Goal: Information Seeking & Learning: Check status

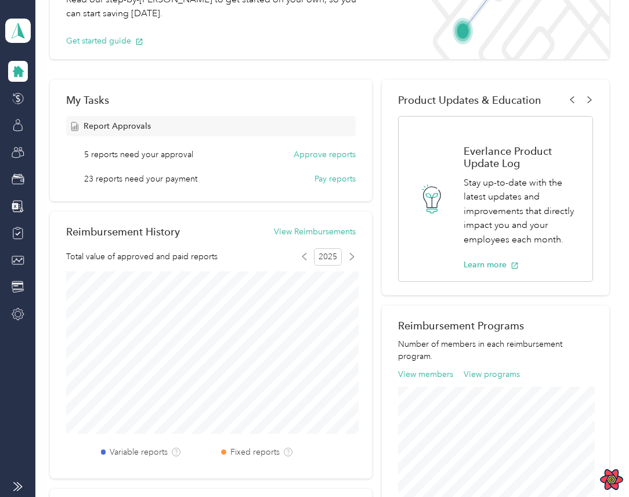
scroll to position [117, 0]
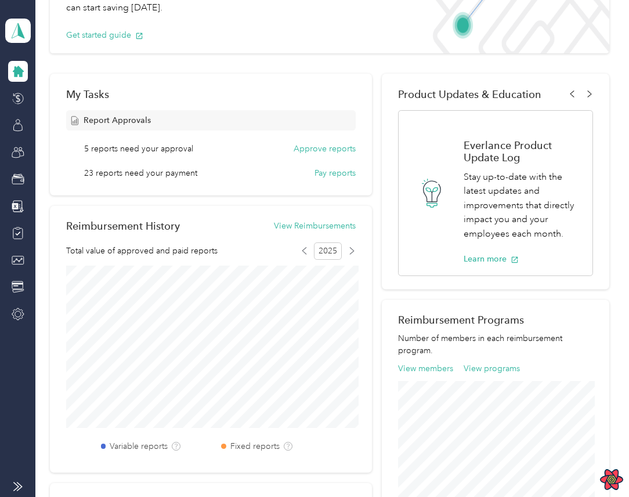
click at [32, 44] on aside "SprintRay Inc. Team dashboard" at bounding box center [17, 248] width 35 height 497
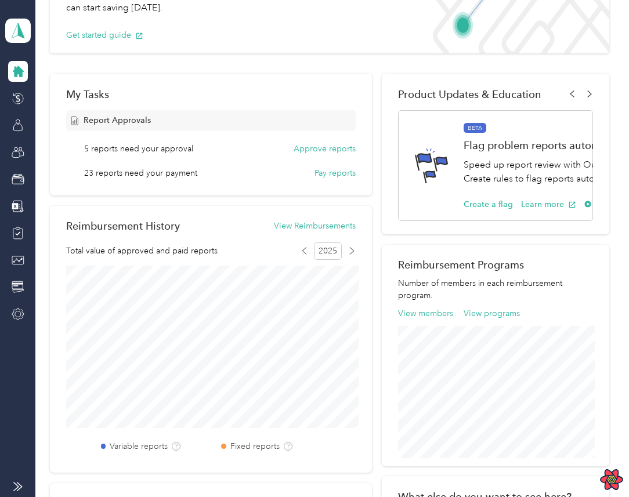
scroll to position [0, 0]
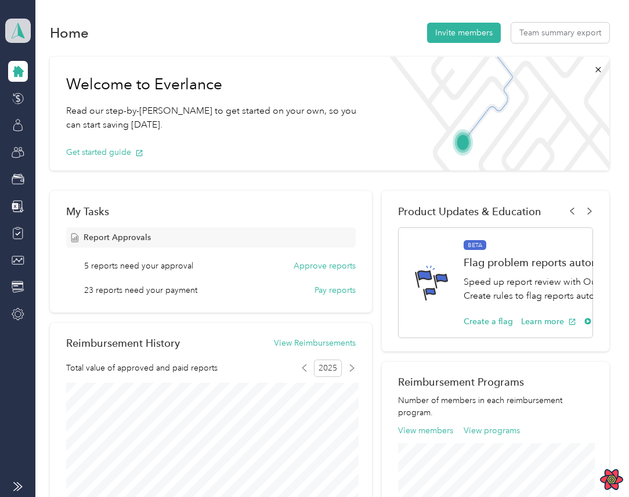
click at [14, 25] on icon at bounding box center [17, 31] width 17 height 16
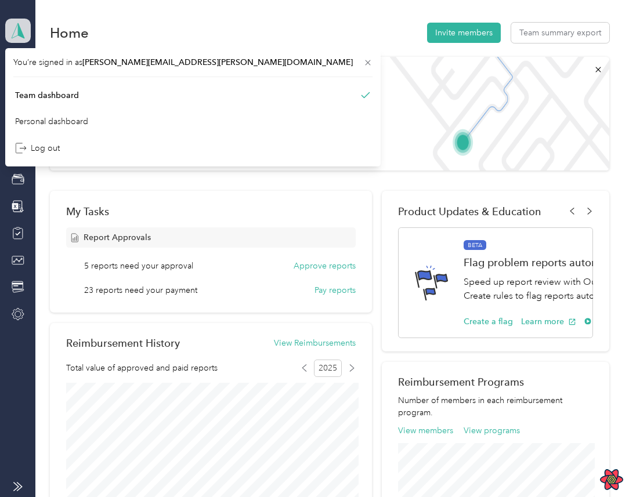
click at [14, 25] on icon at bounding box center [17, 31] width 17 height 16
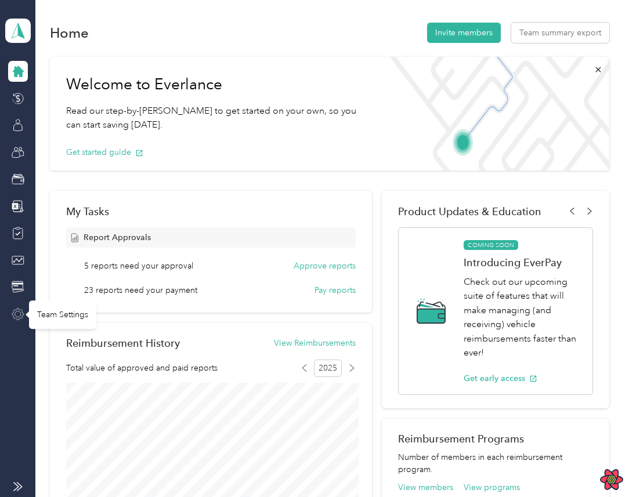
click at [20, 318] on icon at bounding box center [18, 314] width 12 height 12
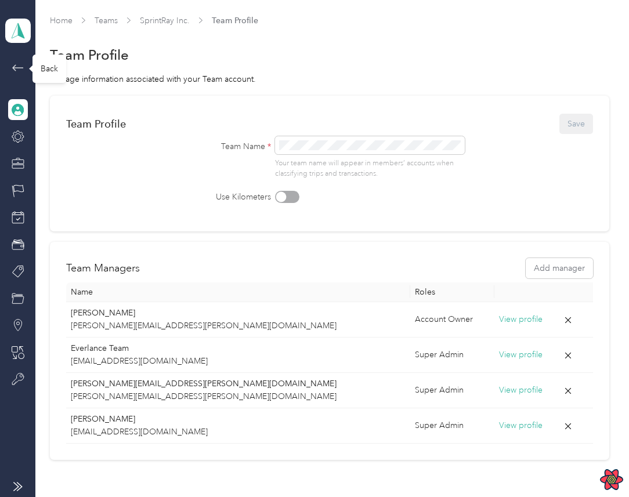
click at [23, 74] on icon at bounding box center [18, 68] width 14 height 14
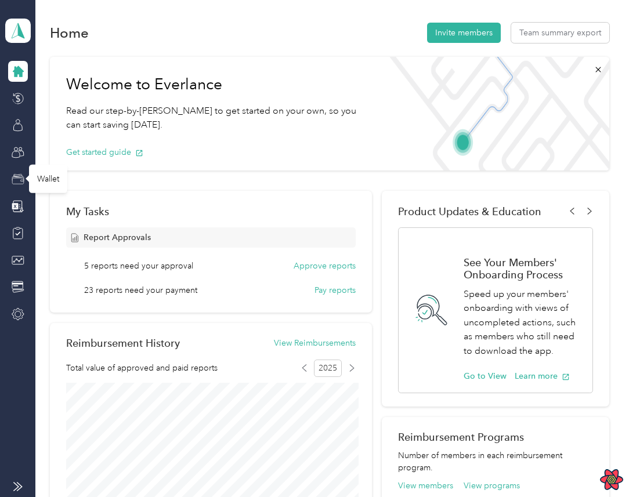
click at [19, 181] on icon at bounding box center [18, 179] width 13 height 13
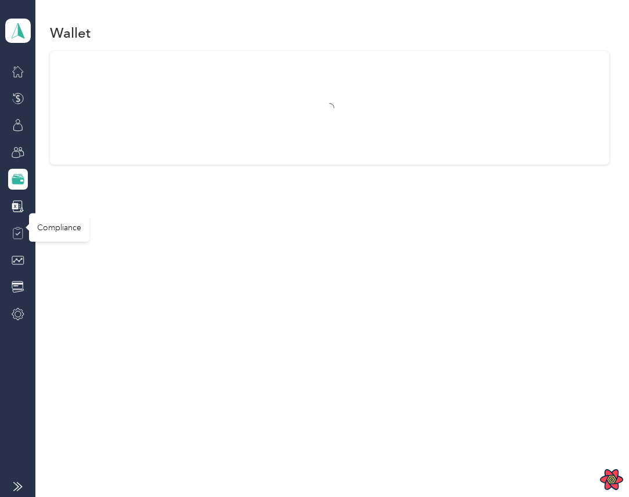
click at [20, 236] on icon at bounding box center [18, 233] width 13 height 13
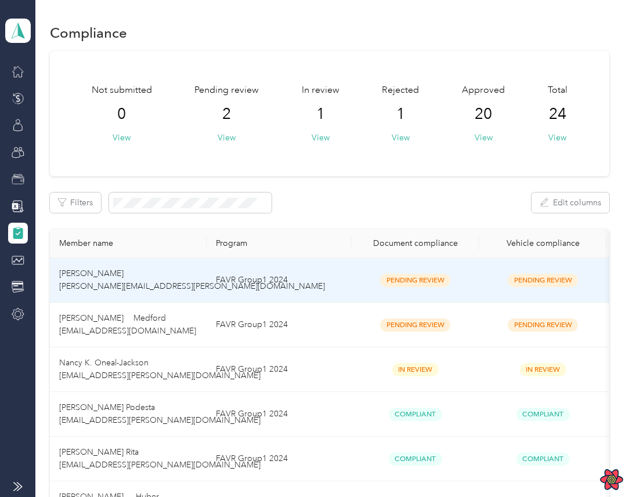
click at [268, 277] on td "FAVR Group1 2024" at bounding box center [279, 280] width 145 height 45
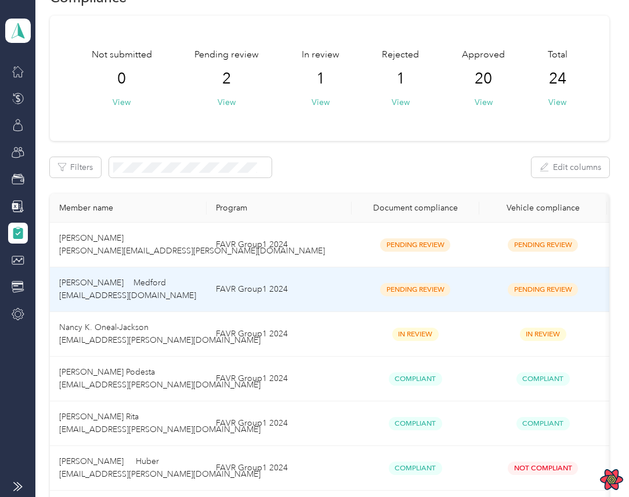
scroll to position [38, 0]
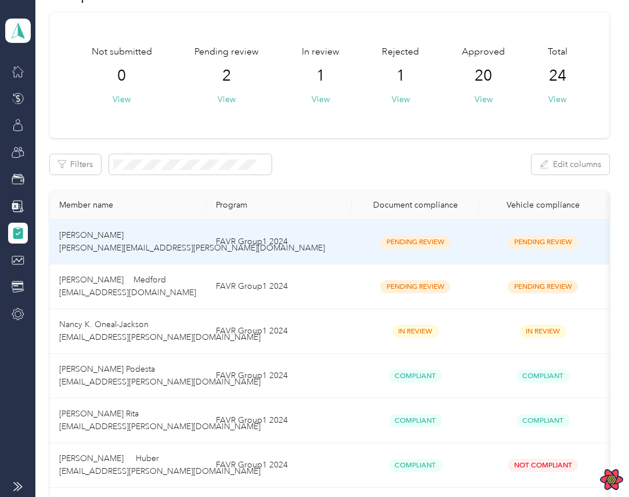
click at [355, 247] on td "Pending Review" at bounding box center [416, 242] width 128 height 45
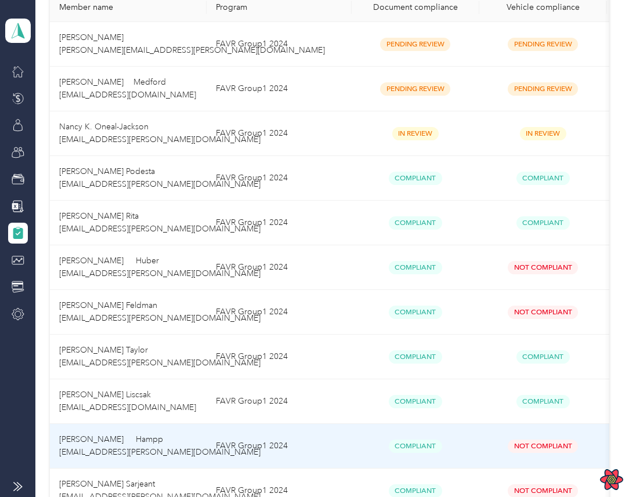
scroll to position [67, 0]
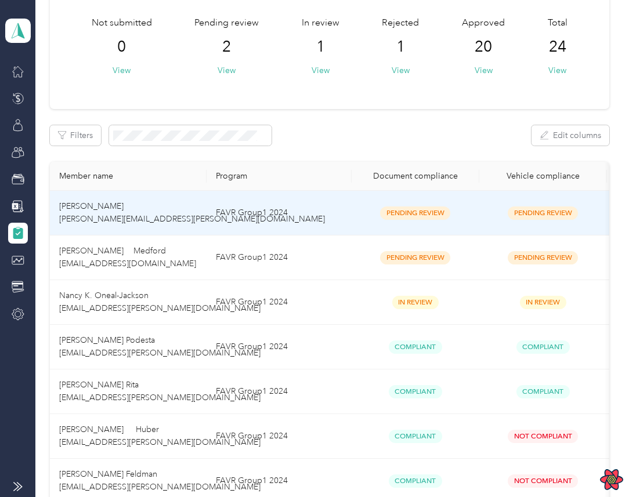
click at [319, 221] on td "FAVR Group1 2024" at bounding box center [279, 213] width 145 height 45
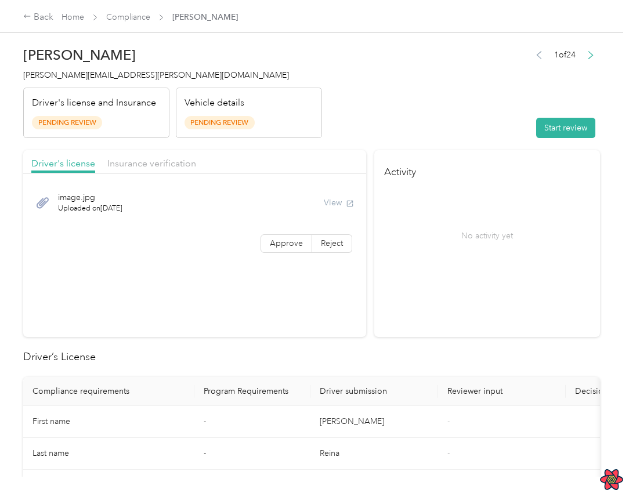
click at [344, 201] on div "View" at bounding box center [339, 203] width 30 height 12
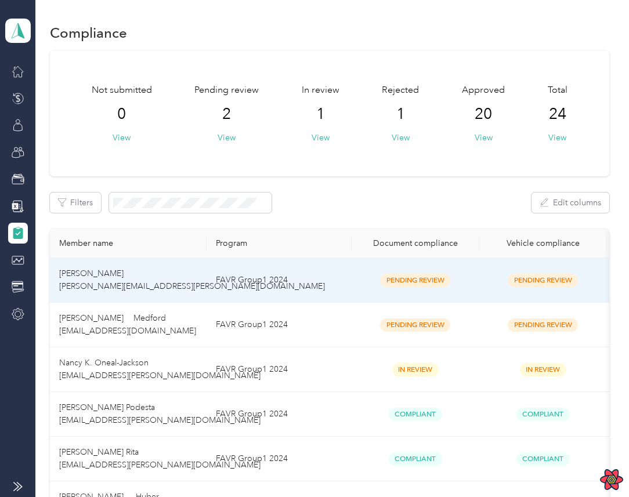
click at [309, 293] on td "FAVR Group1 2024" at bounding box center [279, 280] width 145 height 45
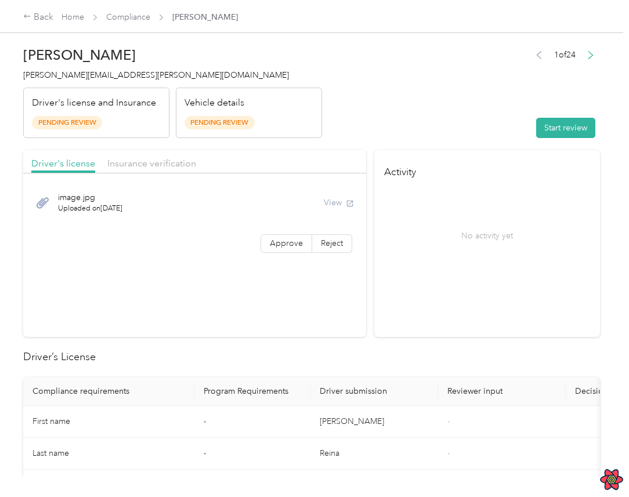
click at [283, 195] on div "image.jpg Uploaded on [DATE] View" at bounding box center [194, 202] width 327 height 39
click at [25, 15] on icon at bounding box center [27, 16] width 8 height 8
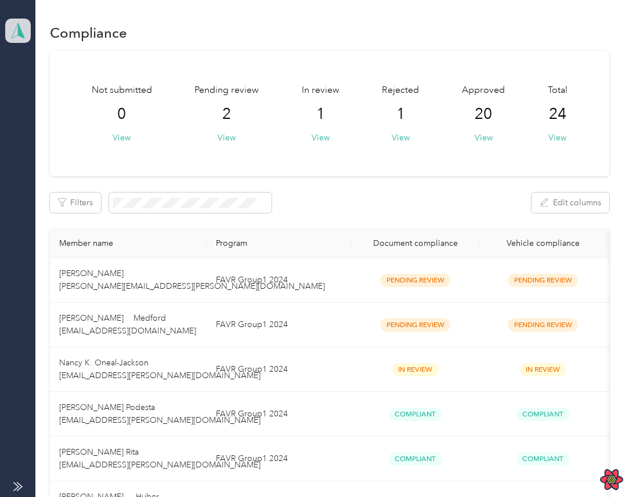
click at [24, 27] on icon at bounding box center [17, 31] width 17 height 16
click at [117, 61] on span "[PERSON_NAME][EMAIL_ADDRESS][PERSON_NAME][DOMAIN_NAME]" at bounding box center [217, 62] width 271 height 10
click at [117, 61] on span "You’re signed in as [PERSON_NAME][EMAIL_ADDRESS][PERSON_NAME][DOMAIN_NAME]" at bounding box center [192, 62] width 359 height 12
click at [117, 61] on span "You’re signed in as [PERSON_NAME][EMAIL_ADDRESS][PERSON_NAME][DOMAIN_NAME]" at bounding box center [192, 56] width 359 height 12
click at [20, 319] on icon at bounding box center [18, 314] width 13 height 13
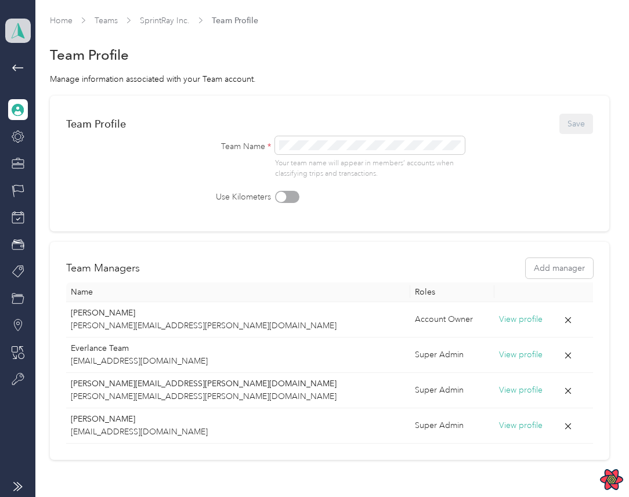
click at [18, 21] on span at bounding box center [18, 31] width 26 height 24
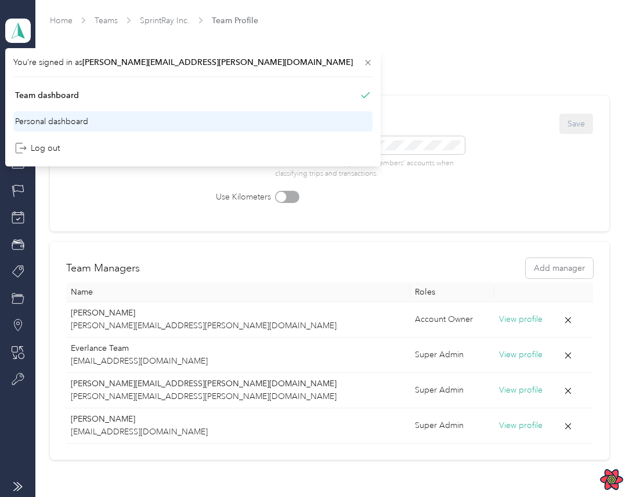
click at [39, 114] on div "Personal dashboard" at bounding box center [192, 121] width 359 height 20
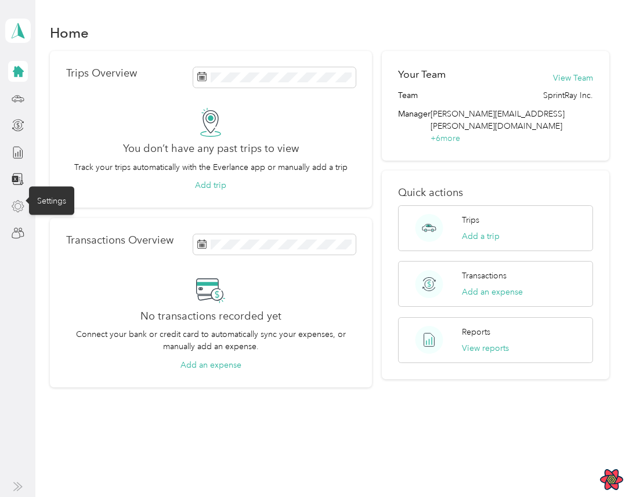
click at [16, 212] on icon at bounding box center [18, 206] width 13 height 13
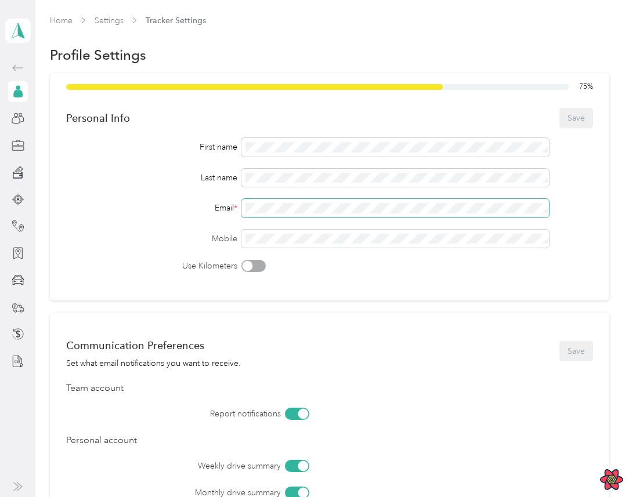
click at [324, 203] on span at bounding box center [394, 208] width 307 height 19
